Goal: Check status: Check status

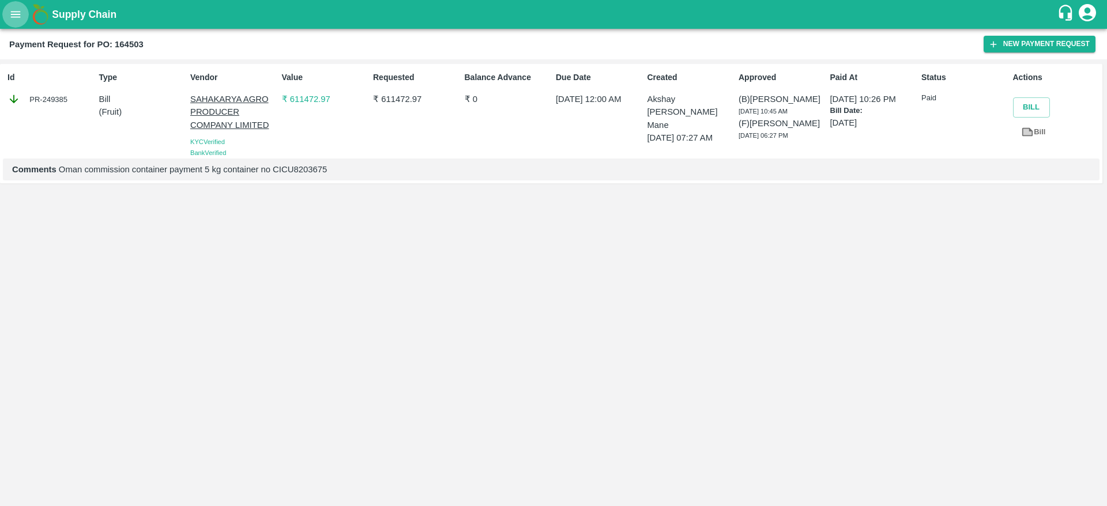
click at [23, 18] on button "open drawer" at bounding box center [15, 14] width 27 height 27
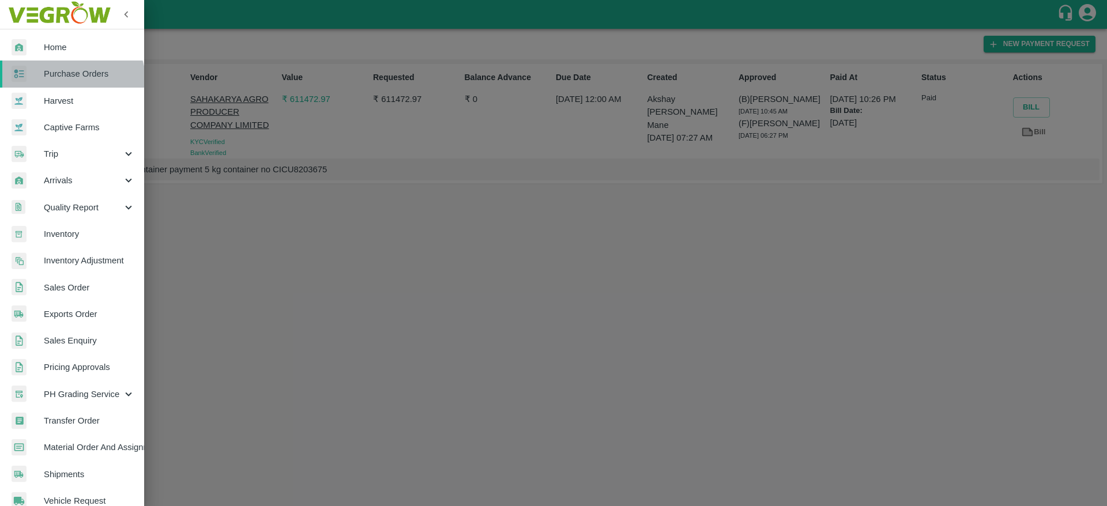
click at [70, 82] on link "Purchase Orders" at bounding box center [72, 74] width 144 height 27
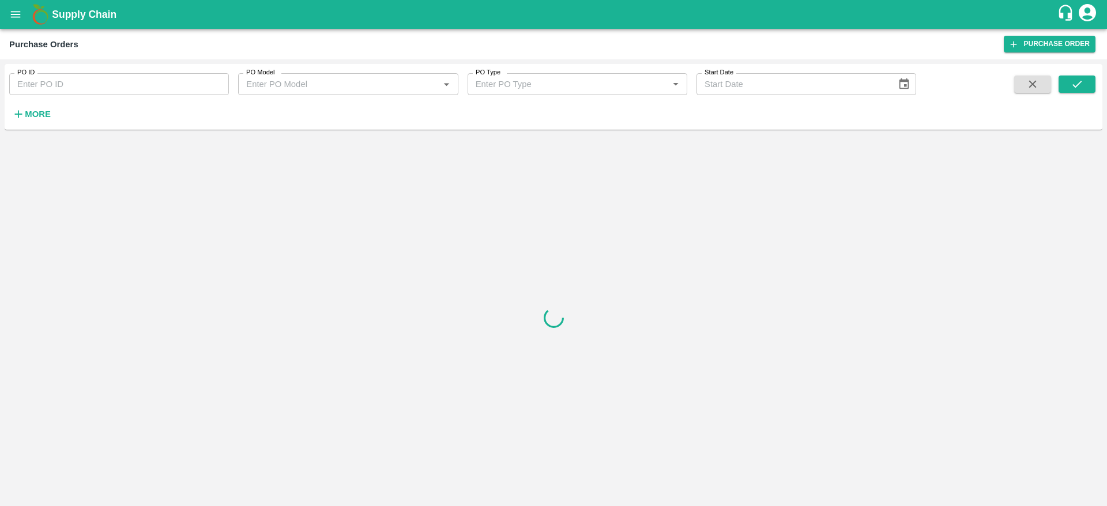
click at [62, 89] on input "PO ID" at bounding box center [119, 84] width 220 height 22
paste input "160735"
type input "160735"
click at [1072, 78] on icon "submit" at bounding box center [1077, 84] width 13 height 13
